Goal: Task Accomplishment & Management: Manage account settings

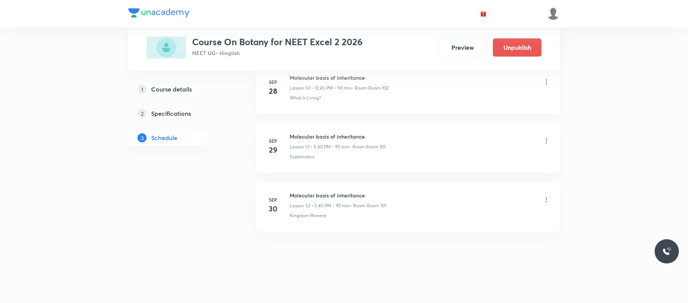
scroll to position [3031, 0]
click at [545, 201] on icon at bounding box center [547, 200] width 8 height 8
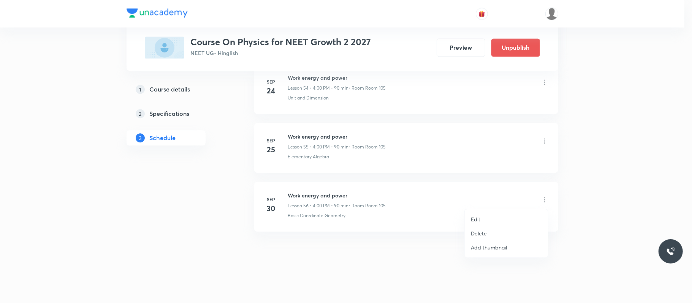
click at [498, 231] on li "Delete" at bounding box center [506, 233] width 83 height 14
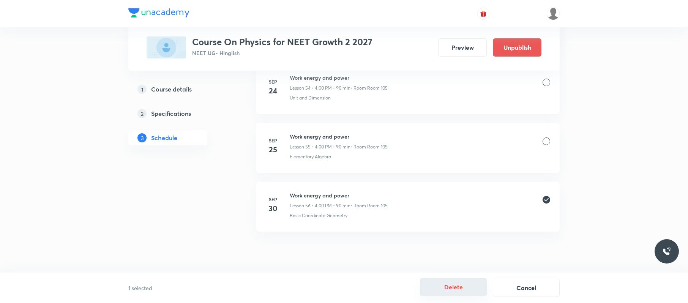
click at [459, 294] on button "Delete" at bounding box center [453, 287] width 67 height 18
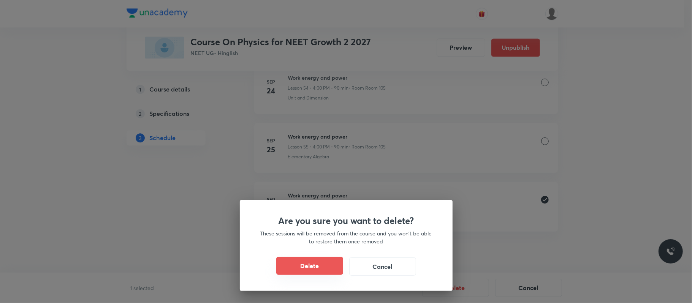
click at [295, 264] on button "Delete" at bounding box center [309, 266] width 67 height 18
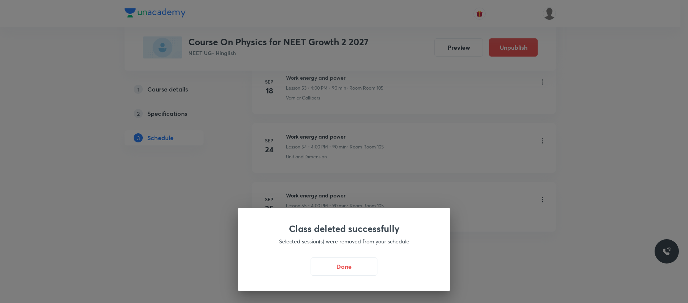
scroll to position [3209, 0]
click at [362, 272] on button "Done" at bounding box center [346, 266] width 67 height 18
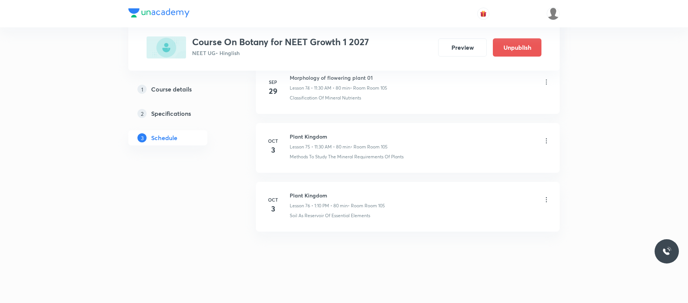
scroll to position [4783, 0]
drag, startPoint x: 343, startPoint y: 155, endPoint x: 321, endPoint y: 152, distance: 21.8
click at [314, 150] on div "Plant Kingdom Lesson 75 • 11:30 AM • 80 min • Room Room 105" at bounding box center [339, 142] width 98 height 18
click at [374, 144] on li "Oct 3 Plant Kingdom Lesson 75 • 11:30 AM • 80 min • Room Room 105 Methods To St…" at bounding box center [408, 148] width 304 height 50
click at [337, 173] on li "Oct 3 Plant Kingdom Lesson 75 • 11:30 AM • 80 min • Room Room 105 Methods To St…" at bounding box center [408, 148] width 304 height 50
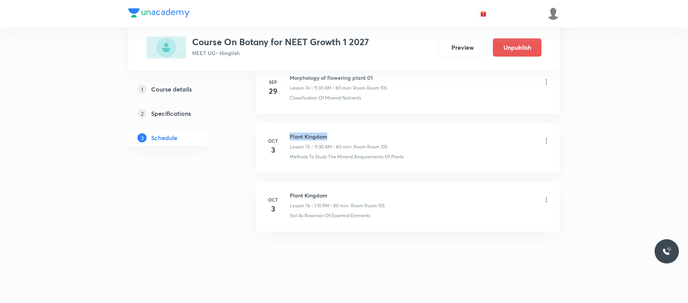
drag, startPoint x: 341, startPoint y: 141, endPoint x: 289, endPoint y: 141, distance: 51.7
click at [289, 141] on li "Oct 3 Plant Kingdom Lesson 75 • 11:30 AM • 80 min • Room Room 105 Methods To St…" at bounding box center [408, 148] width 304 height 50
copy h6 "Plant Kingdom"
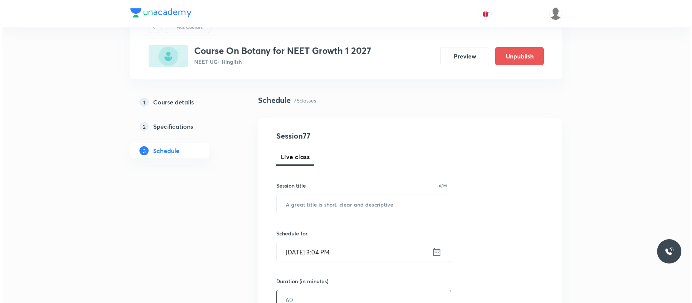
scroll to position [0, 0]
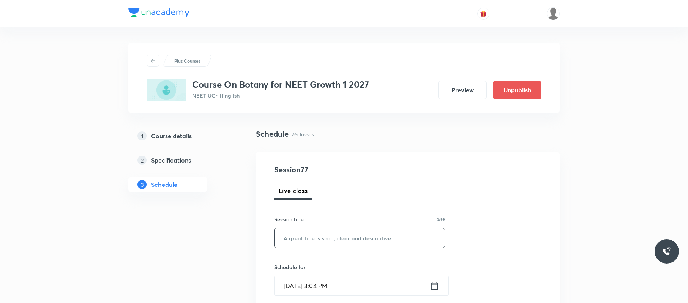
click at [347, 237] on input "text" at bounding box center [360, 237] width 170 height 19
paste input "Plant Kingdom"
type input "Plant Kingdom"
click at [368, 278] on input "Sep 30, 2025, 3:04 PM" at bounding box center [352, 285] width 155 height 19
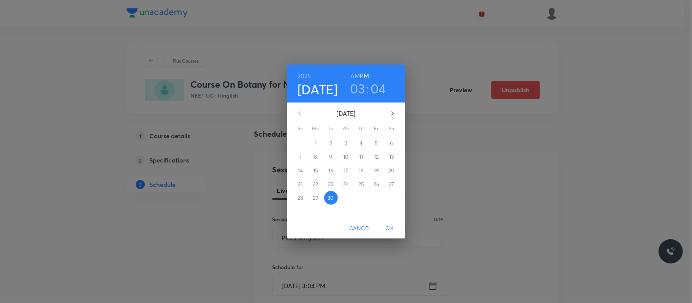
click at [362, 90] on h3 "03" at bounding box center [357, 89] width 15 height 16
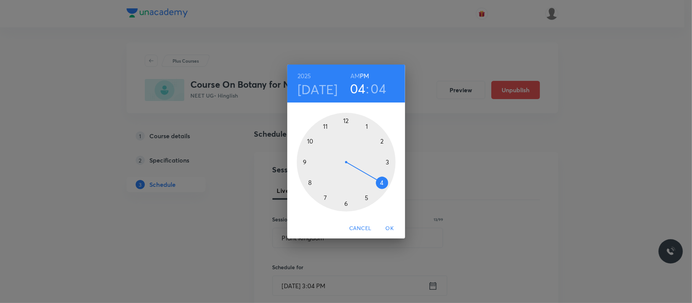
click at [382, 183] on div at bounding box center [346, 162] width 99 height 99
click at [346, 120] on div at bounding box center [346, 162] width 99 height 99
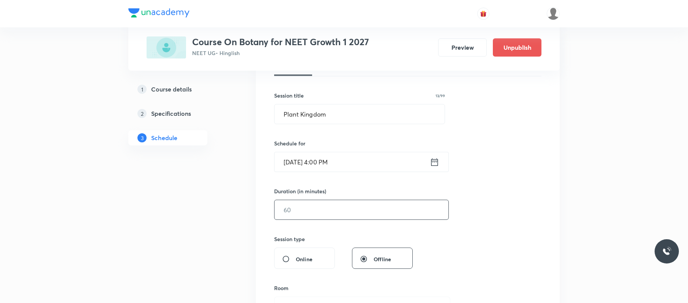
scroll to position [120, 0]
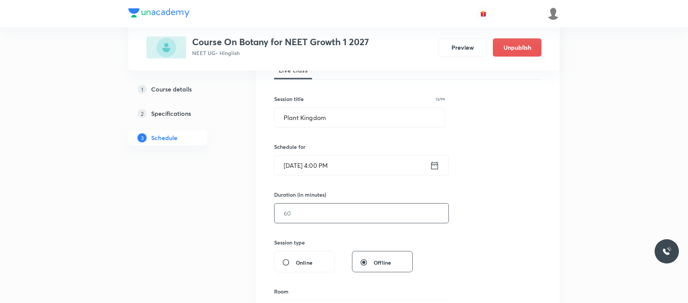
click at [330, 215] on input "text" at bounding box center [362, 213] width 174 height 19
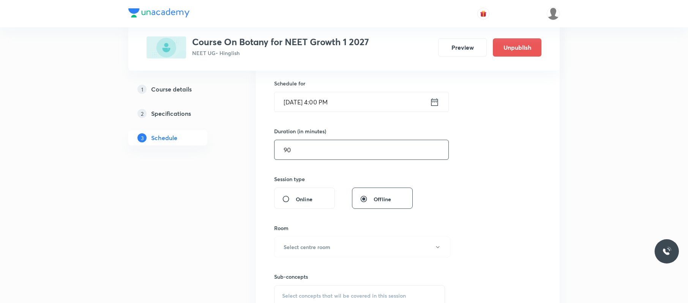
scroll to position [188, 0]
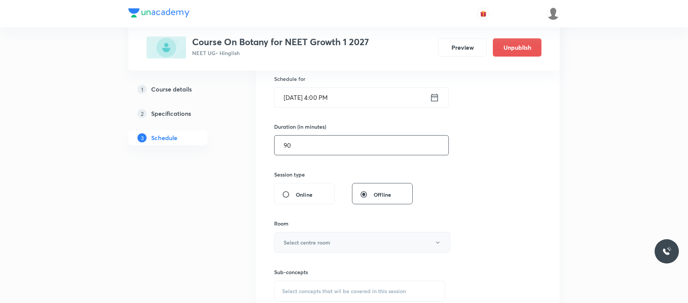
type input "90"
click at [330, 241] on h6 "Select centre room" at bounding box center [307, 243] width 47 height 8
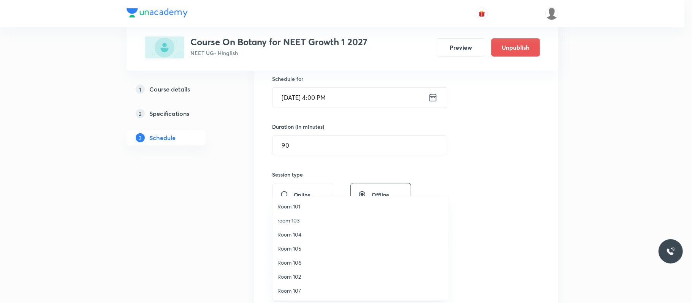
click at [311, 245] on span "Room 105" at bounding box center [360, 249] width 166 height 8
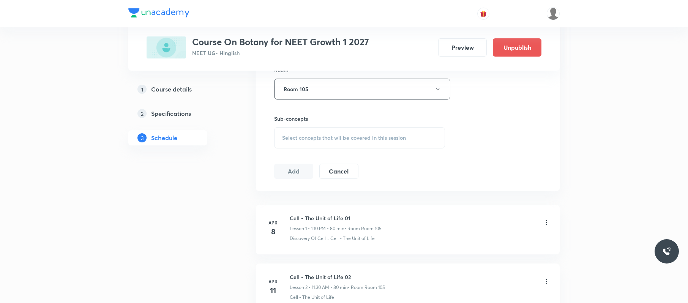
scroll to position [342, 0]
click at [387, 139] on span "Select concepts that wil be covered in this session" at bounding box center [344, 137] width 124 height 6
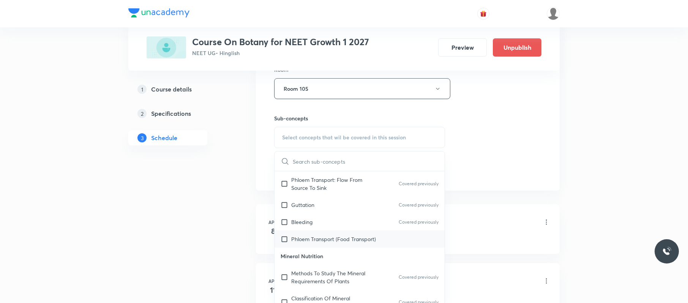
scroll to position [222, 0]
click at [341, 237] on p "Phloem Transport (Food Transport)" at bounding box center [333, 238] width 85 height 8
checkbox input "true"
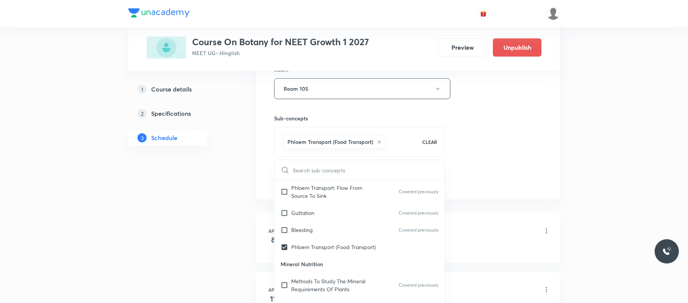
click at [558, 157] on div "Session 77 Live class Session title 13/99 Plant Kingdom ​ Schedule for Sep 30, …" at bounding box center [408, 5] width 304 height 390
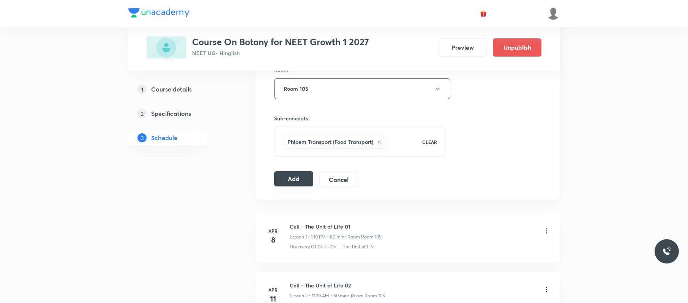
click at [301, 184] on button "Add" at bounding box center [293, 178] width 39 height 15
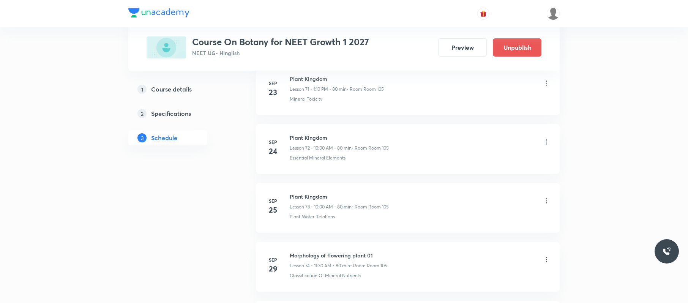
scroll to position [4509, 0]
click at [547, 198] on icon at bounding box center [547, 200] width 8 height 8
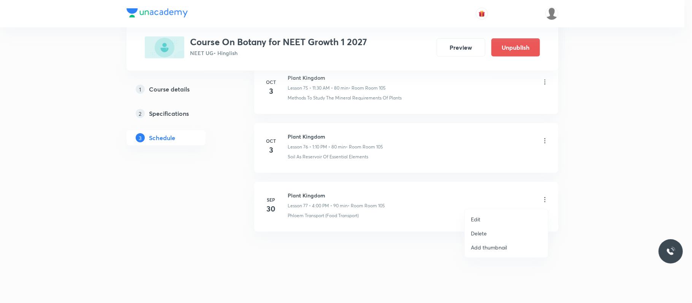
click at [494, 232] on li "Delete" at bounding box center [506, 233] width 83 height 14
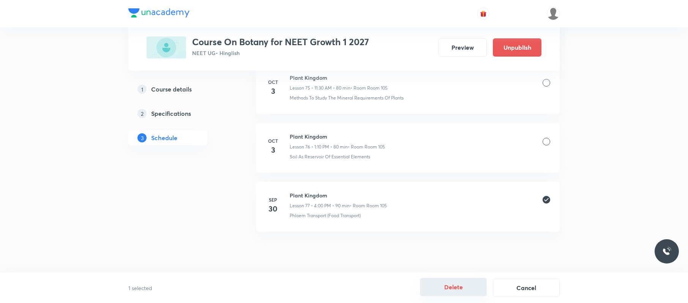
click at [456, 283] on button "Delete" at bounding box center [453, 287] width 67 height 18
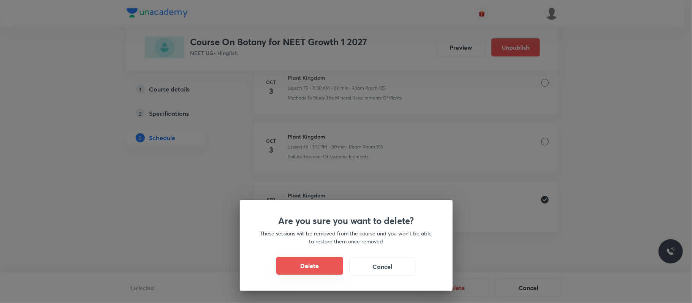
click at [315, 260] on button "Delete" at bounding box center [309, 266] width 67 height 18
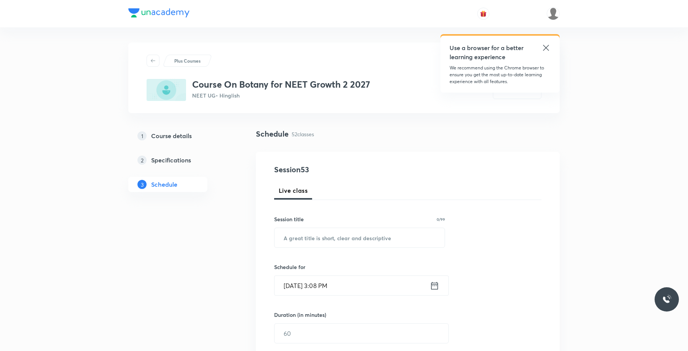
scroll to position [3333, 0]
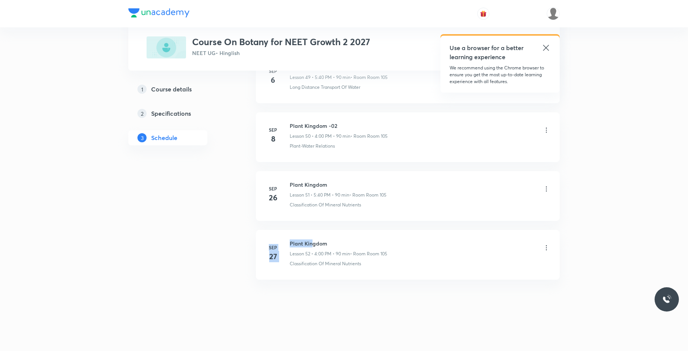
drag, startPoint x: 415, startPoint y: 207, endPoint x: 314, endPoint y: 231, distance: 104.0
click at [347, 243] on h6 "Plant Kingdom" at bounding box center [339, 244] width 98 height 8
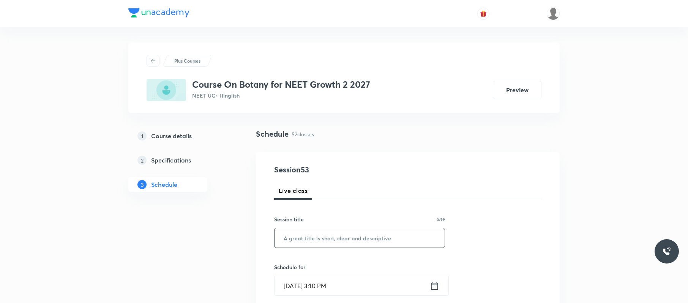
click at [318, 227] on input "text" at bounding box center [360, 237] width 170 height 19
paste input "Morphology of flowering plant 01"
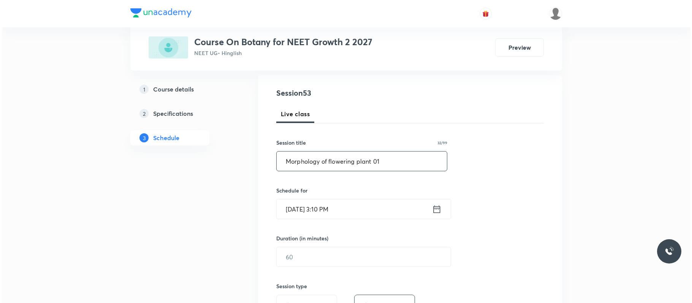
scroll to position [77, 0]
type input "Morphology of flowering plant 01"
click at [373, 213] on input "Sep 30, 2025, 3:10 PM" at bounding box center [352, 208] width 155 height 19
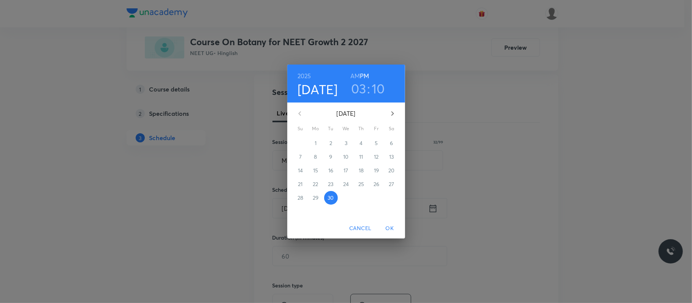
click at [358, 86] on h3 "03" at bounding box center [358, 89] width 15 height 16
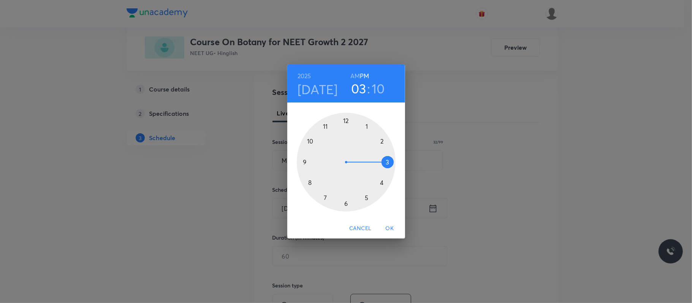
click at [383, 182] on div at bounding box center [346, 162] width 99 height 99
click at [347, 119] on div at bounding box center [346, 162] width 99 height 99
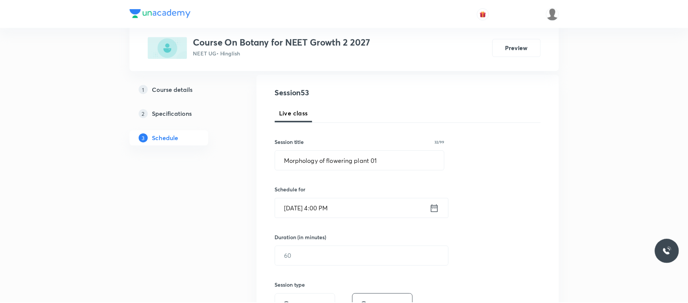
scroll to position [93, 0]
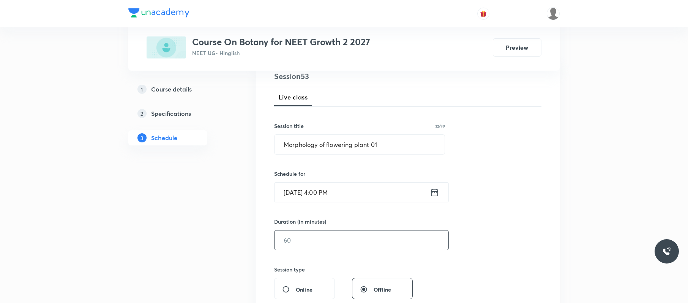
click at [315, 227] on input "text" at bounding box center [362, 240] width 174 height 19
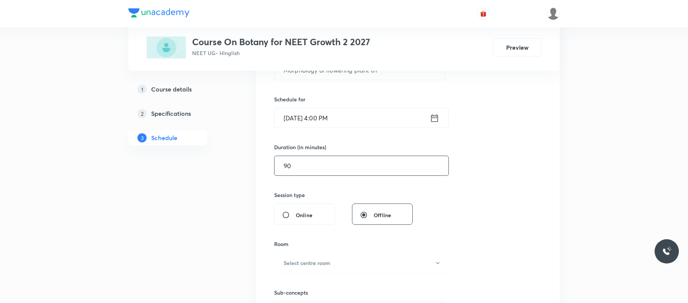
scroll to position [169, 0]
type input "90"
click at [310, 227] on button "Select centre room" at bounding box center [362, 262] width 176 height 21
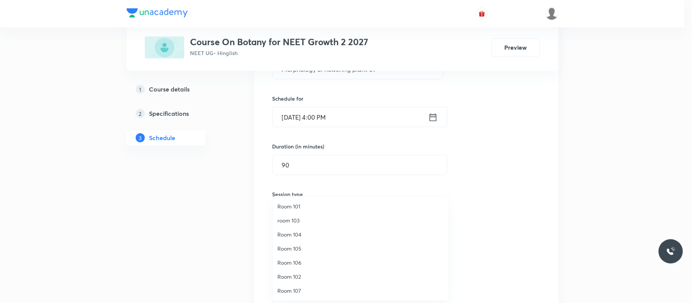
drag, startPoint x: 309, startPoint y: 244, endPoint x: 317, endPoint y: 241, distance: 8.5
click at [307, 227] on li "Room 105" at bounding box center [360, 249] width 175 height 14
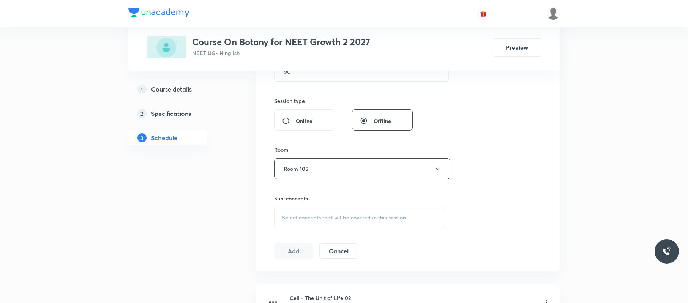
scroll to position [263, 0]
click at [375, 216] on span "Select concepts that wil be covered in this session" at bounding box center [344, 216] width 124 height 6
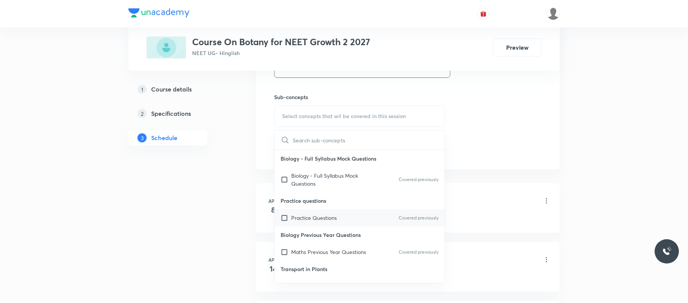
scroll to position [284, 0]
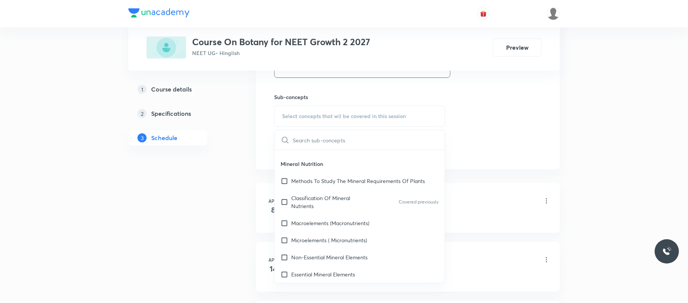
drag, startPoint x: 327, startPoint y: 219, endPoint x: 311, endPoint y: 192, distance: 31.3
click at [330, 219] on div "Macroelements (Macronutrients)" at bounding box center [360, 223] width 170 height 17
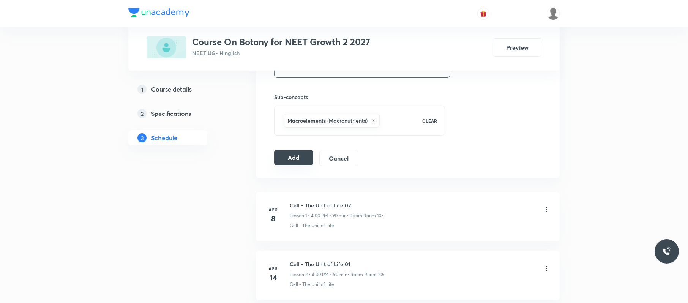
click at [301, 163] on button "Add" at bounding box center [293, 157] width 39 height 15
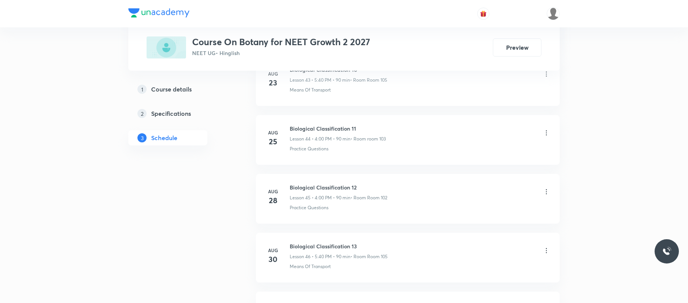
scroll to position [3390, 0]
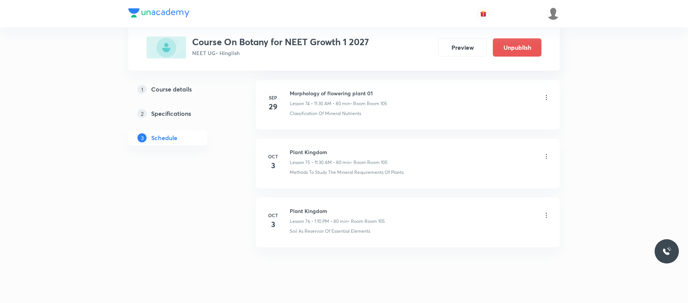
click at [546, 160] on icon at bounding box center [547, 157] width 8 height 8
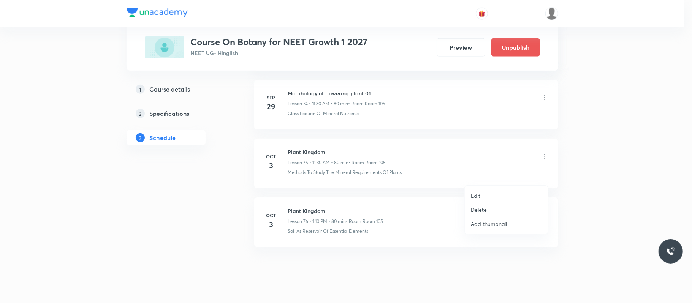
click at [502, 195] on li "Edit" at bounding box center [506, 196] width 83 height 14
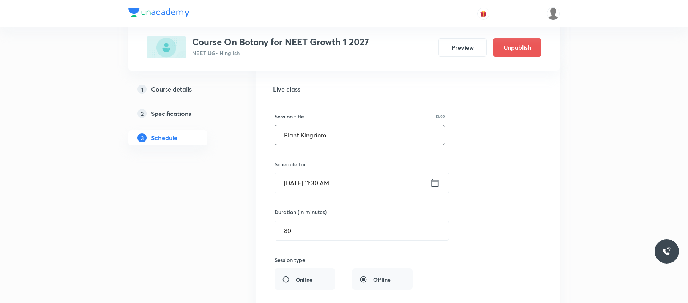
scroll to position [4458, 0]
drag, startPoint x: 374, startPoint y: 163, endPoint x: 253, endPoint y: 163, distance: 121.2
paste input "Morphology of flowering plant 01"
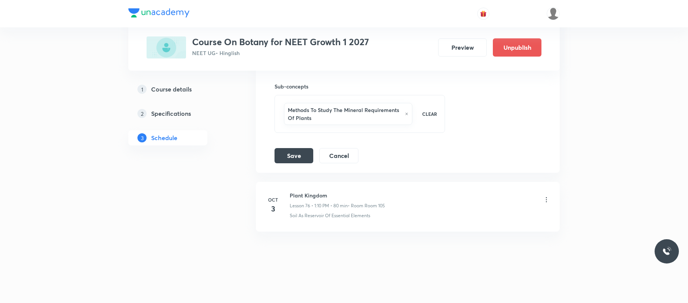
scroll to position [4745, 0]
type input "Morphology of flowering plant 01"
click at [299, 163] on button "Save" at bounding box center [294, 154] width 39 height 15
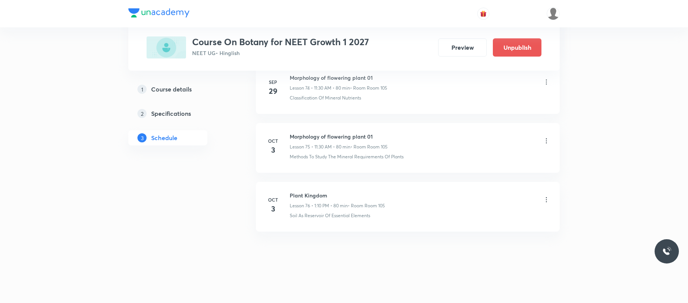
scroll to position [4450, 0]
drag, startPoint x: 387, startPoint y: 130, endPoint x: 292, endPoint y: 132, distance: 95.0
click at [292, 132] on li "[DATE] Morphology of flowering plant 01 Lesson 75 • 11:30 AM • 80 min • Room Ro…" at bounding box center [408, 148] width 304 height 50
copy h6 "Morphology of flowering plant 01"
click at [548, 201] on icon at bounding box center [547, 200] width 8 height 8
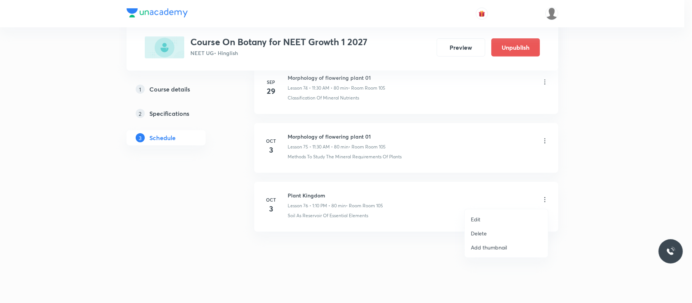
click at [500, 218] on li "Edit" at bounding box center [506, 219] width 83 height 14
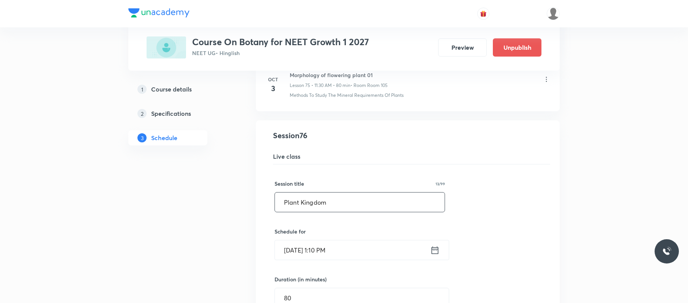
drag, startPoint x: 368, startPoint y: 217, endPoint x: 249, endPoint y: 230, distance: 119.2
paste input "Morphology of flowering plant 01"
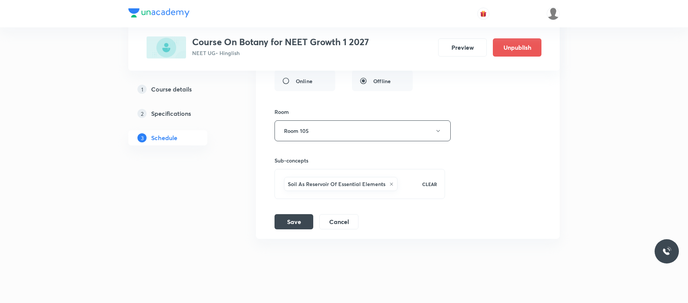
scroll to position [4744, 0]
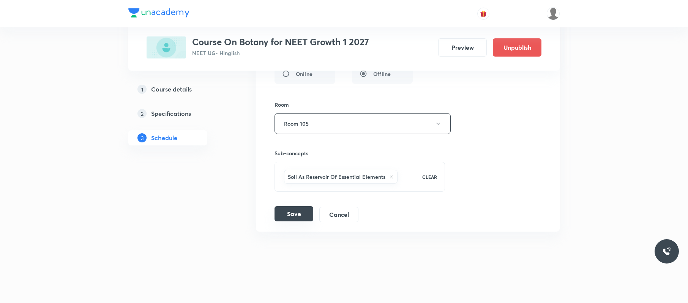
type input "Morphology of flowering plant 02"
click at [310, 212] on button "Save" at bounding box center [294, 213] width 39 height 15
